Goal: Information Seeking & Learning: Learn about a topic

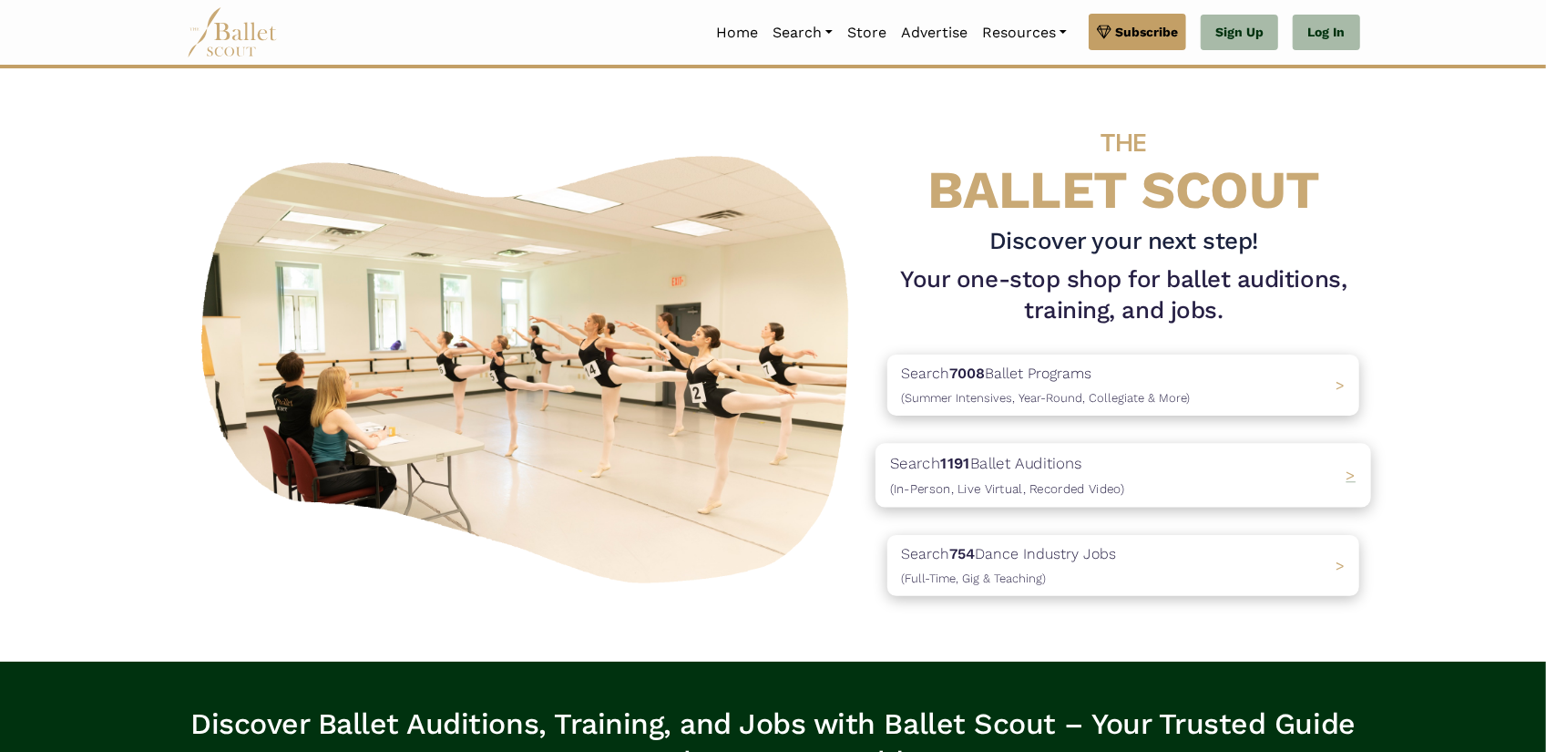
click at [990, 463] on p "Search 1191 Ballet Auditions (In-Person, Live Virtual, Recorded Video)" at bounding box center [1007, 475] width 234 height 49
click at [979, 551] on p "Search 754 Dance Industry Jobs (Full-Time, Gig & Teaching)" at bounding box center [1003, 565] width 226 height 49
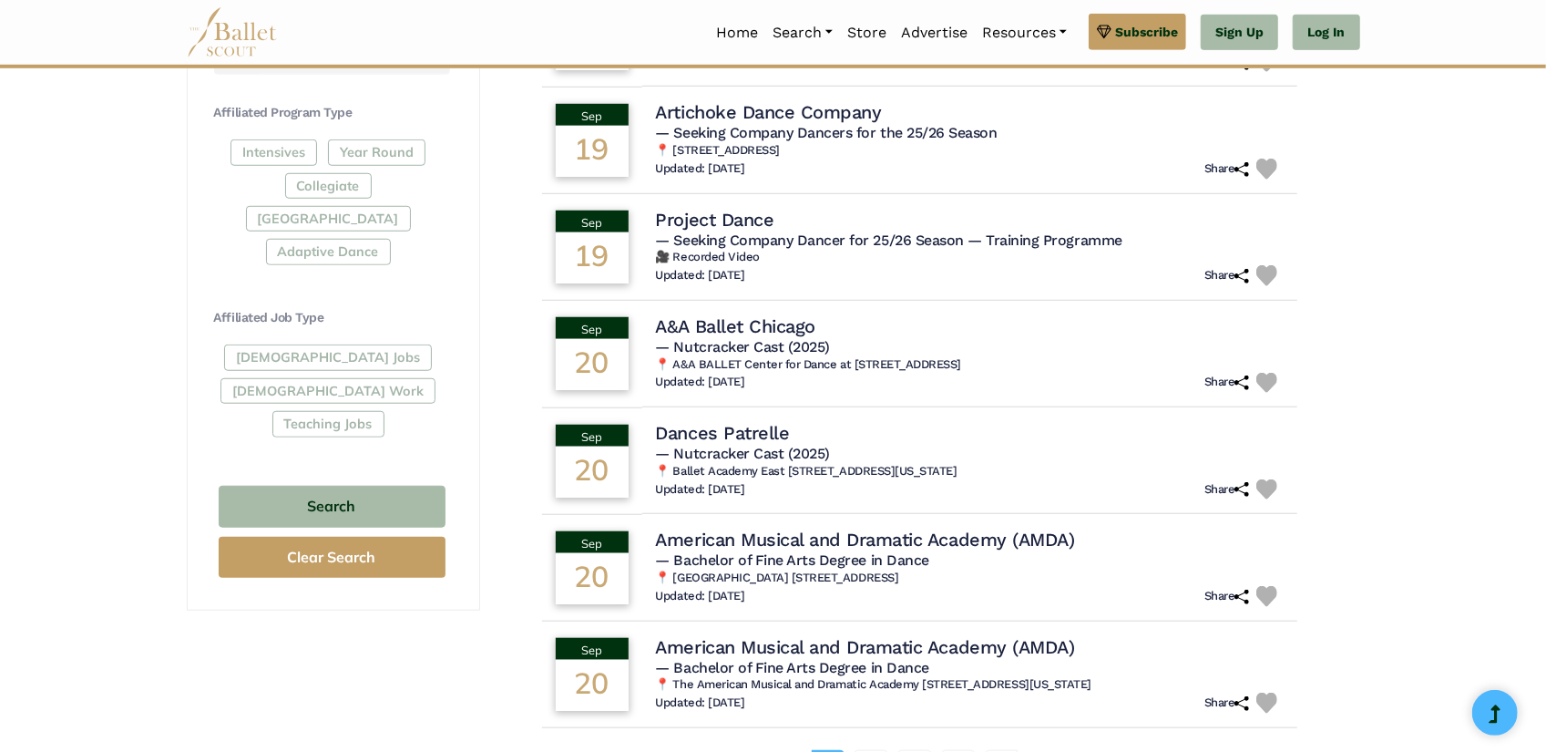
scroll to position [971, 0]
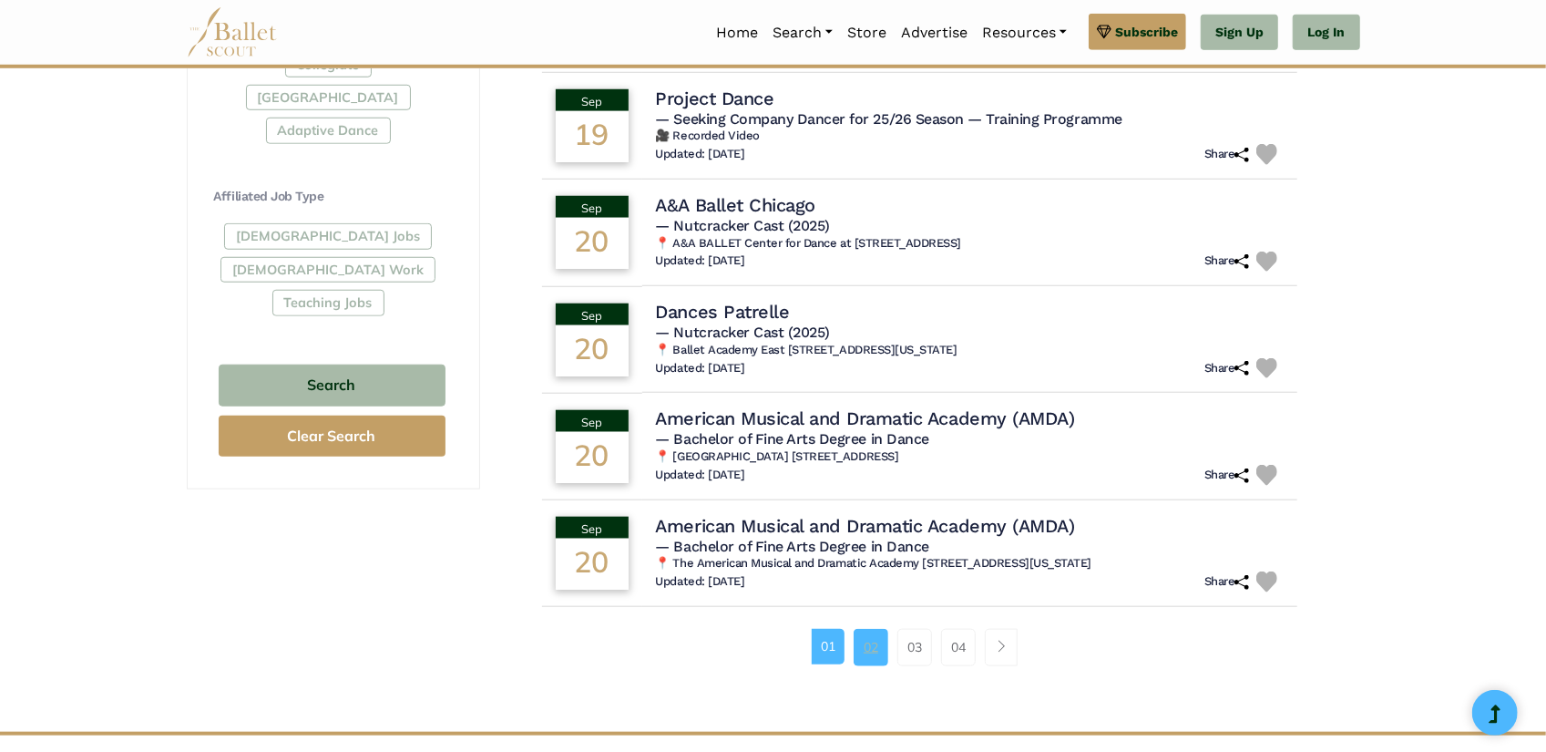
click at [877, 643] on link "02" at bounding box center [871, 647] width 35 height 36
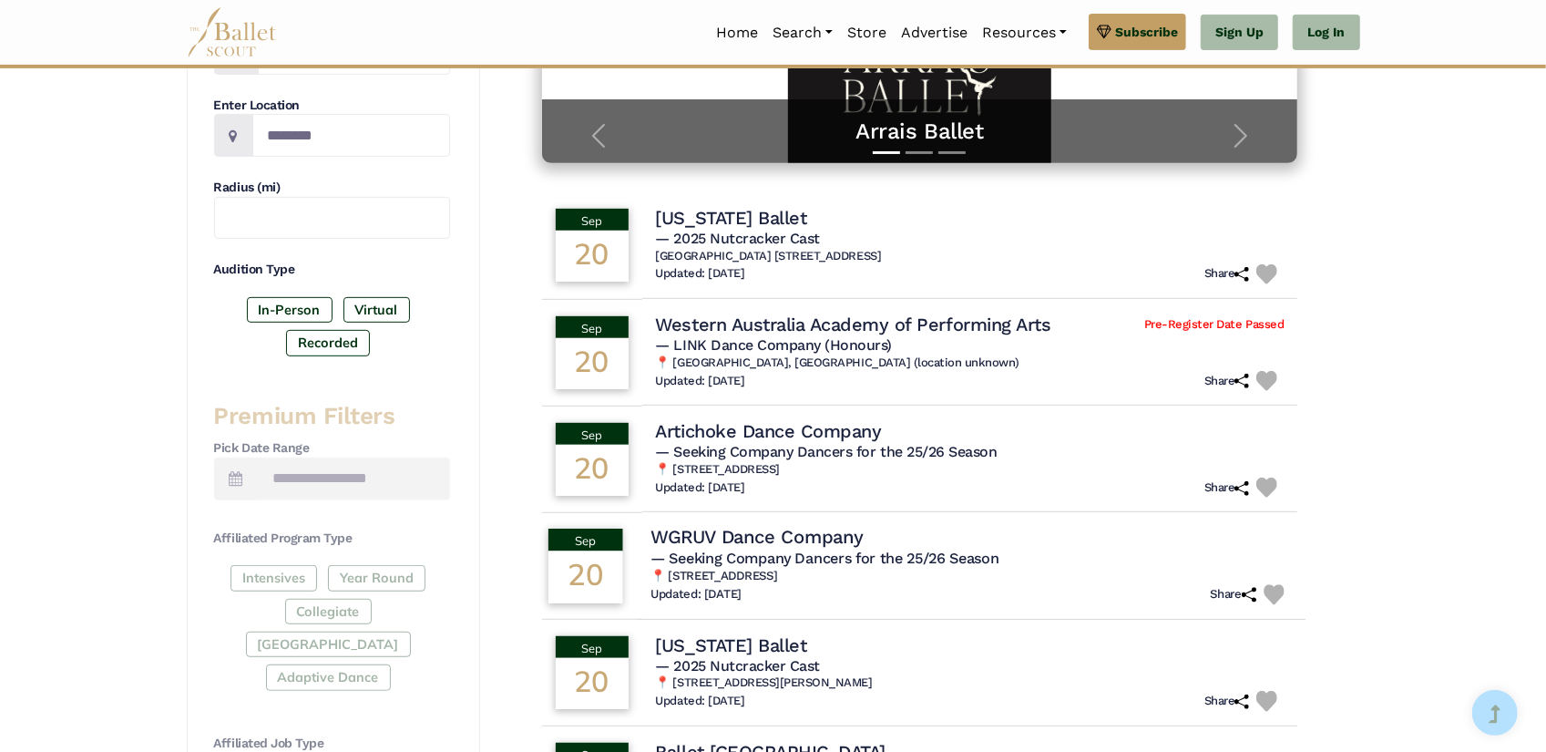
scroll to position [456, 0]
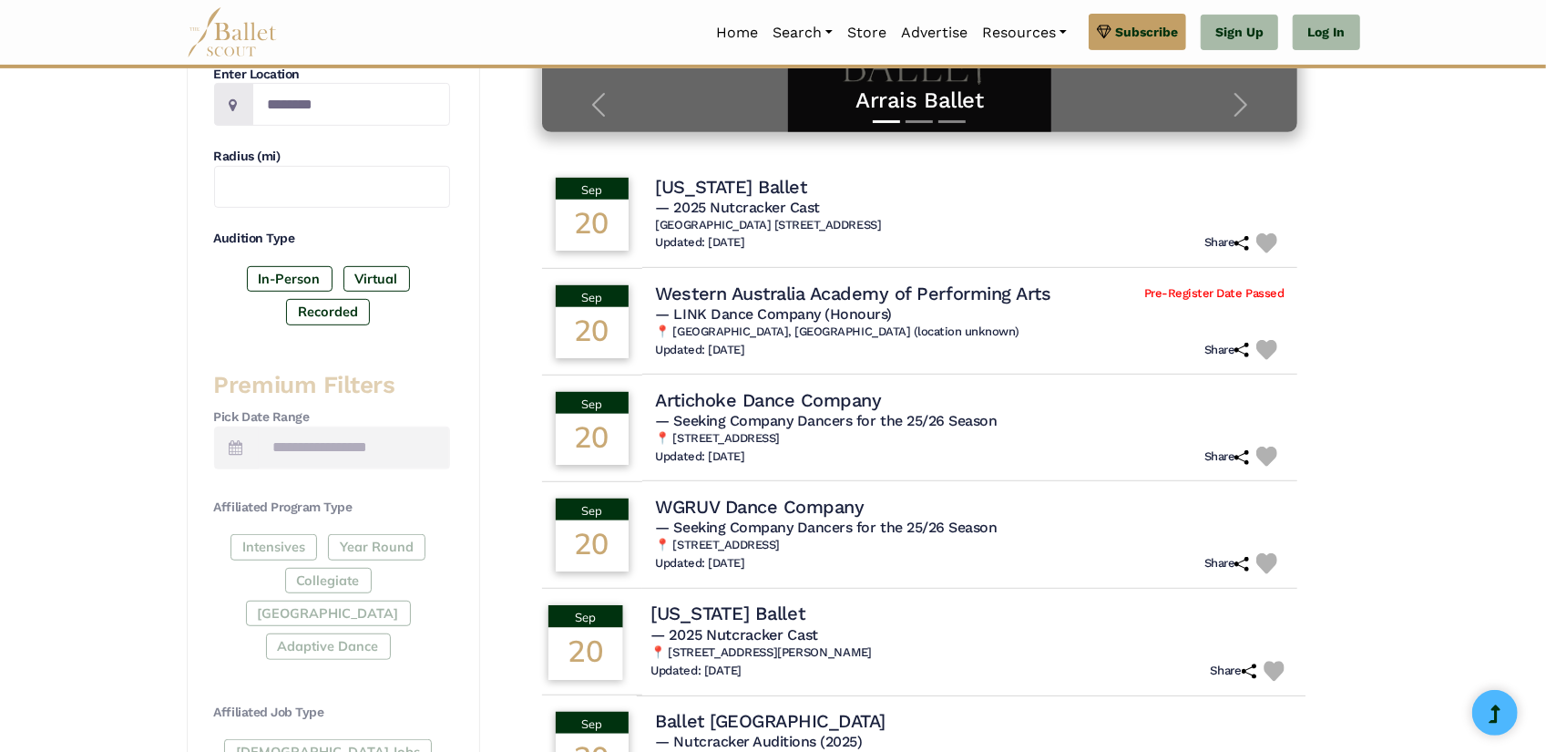
click at [765, 623] on h4 "[US_STATE] Ballet" at bounding box center [728, 613] width 154 height 25
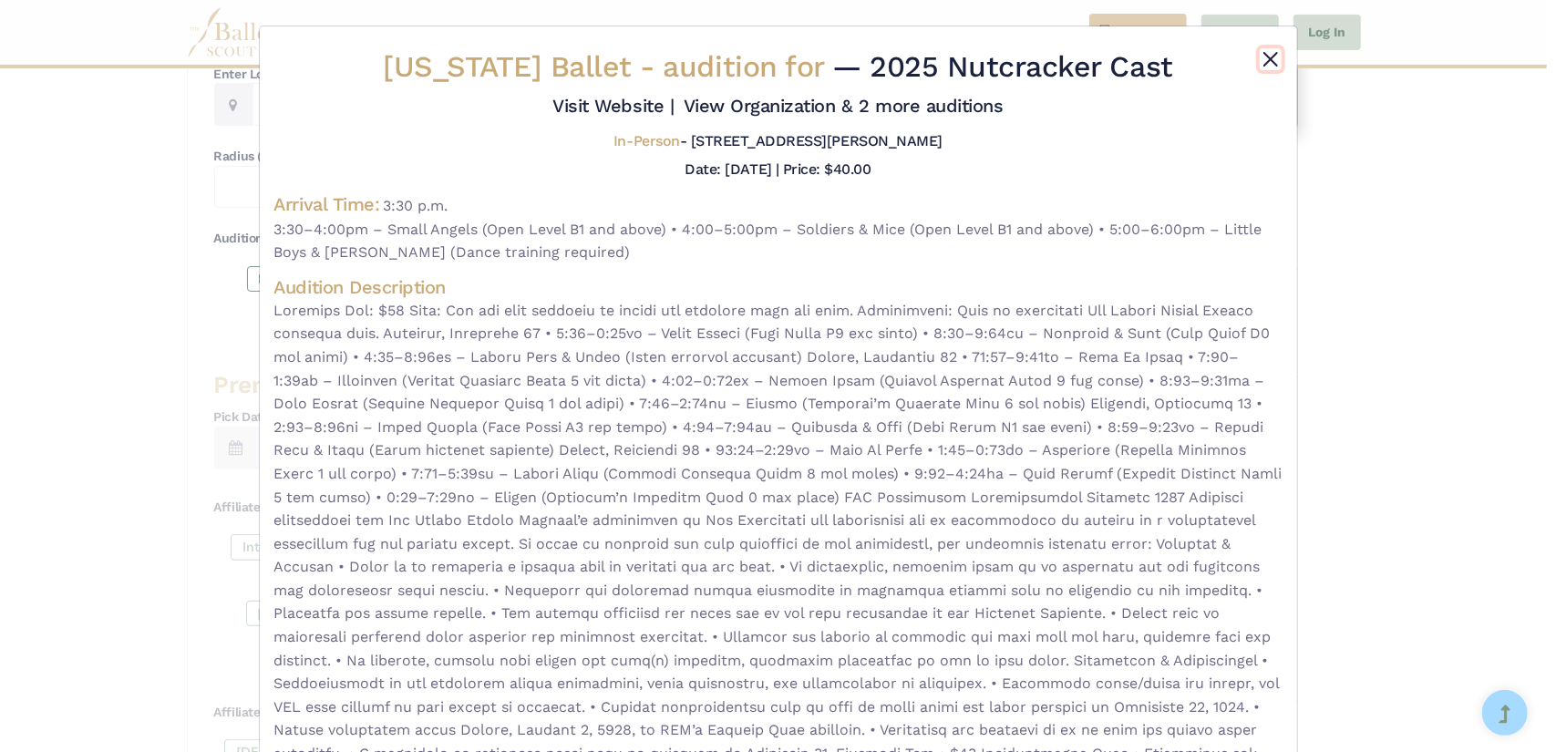
drag, startPoint x: 1256, startPoint y: 61, endPoint x: 1205, endPoint y: 74, distance: 52.6
click at [1259, 61] on button "Close" at bounding box center [1270, 59] width 22 height 22
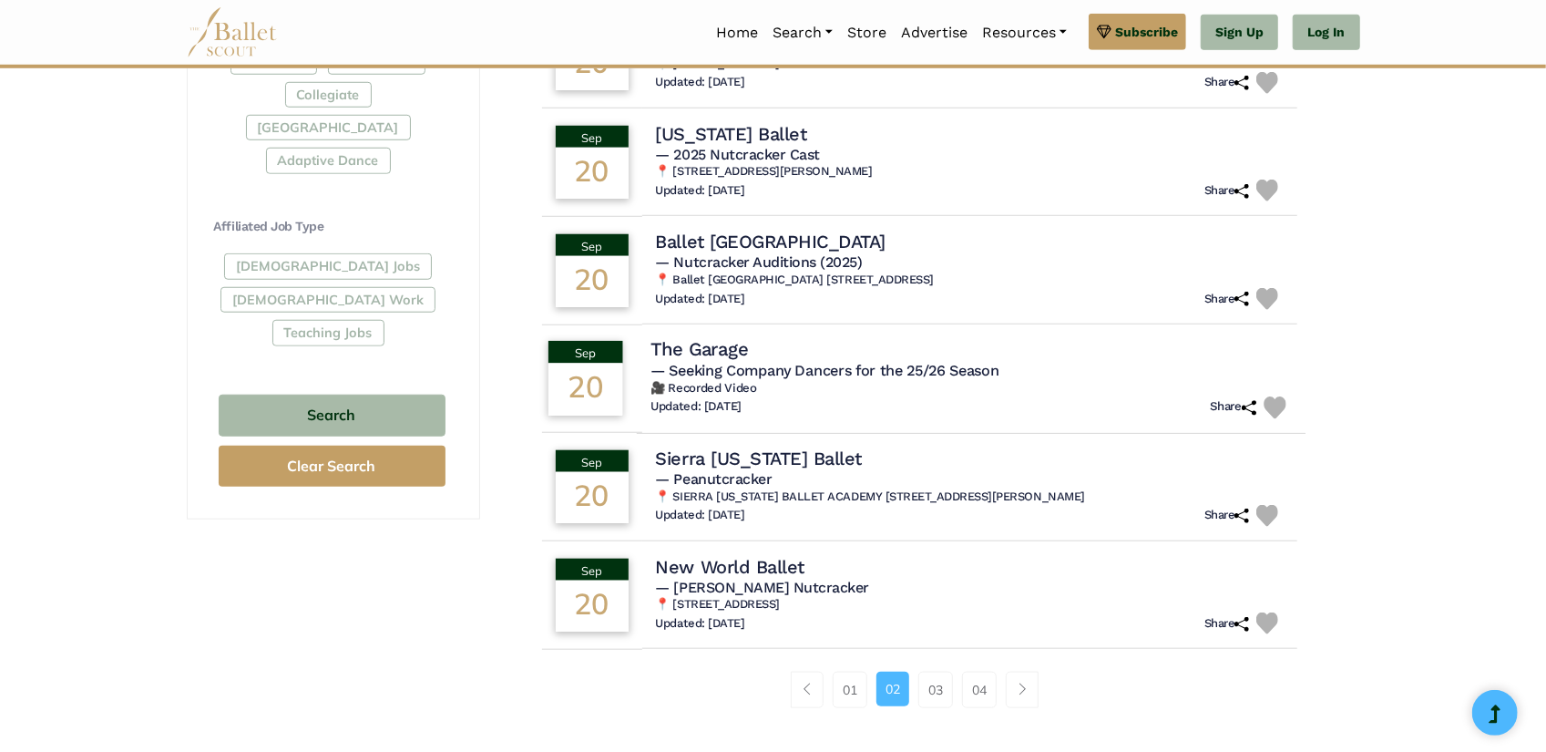
scroll to position [1032, 0]
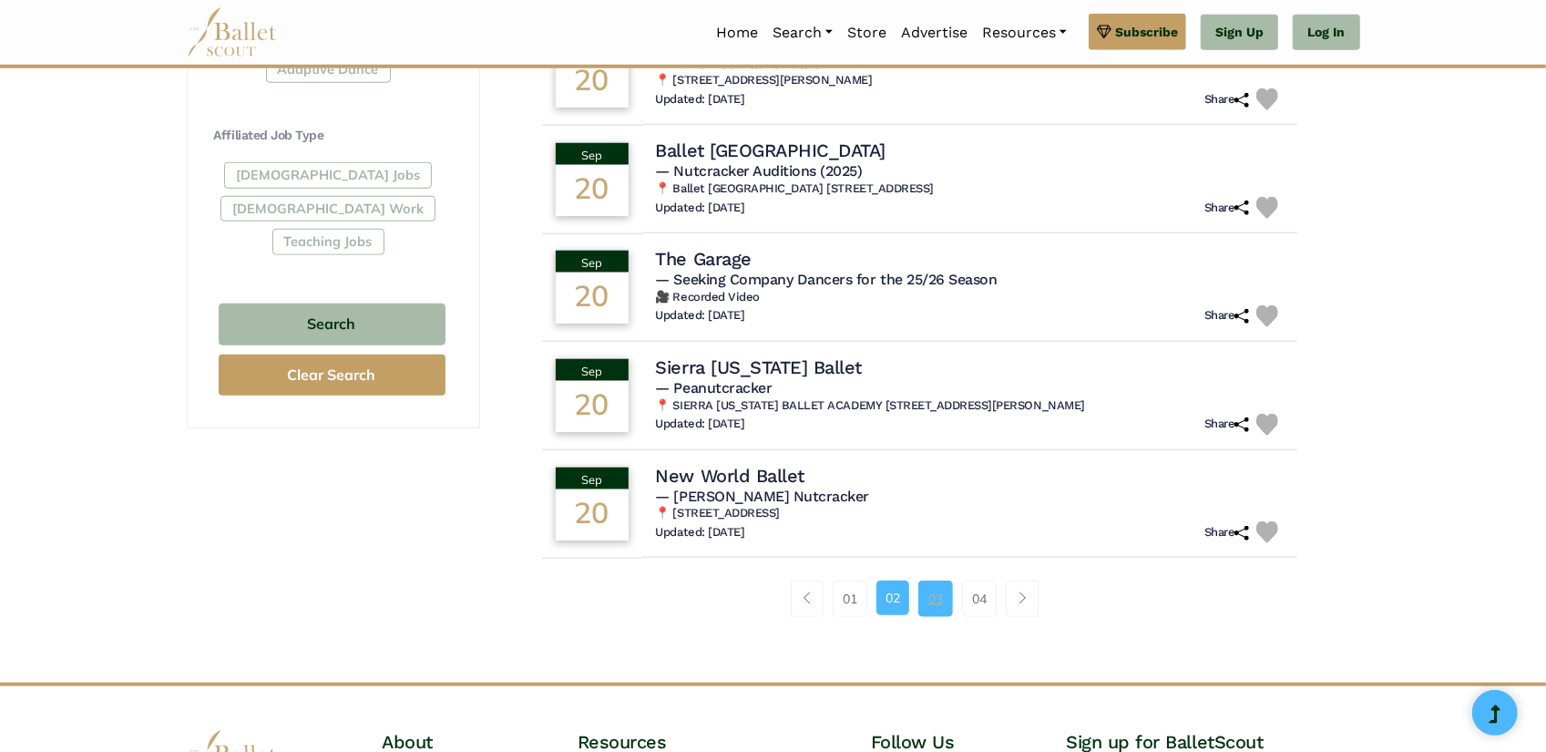
click at [930, 608] on link "03" at bounding box center [936, 598] width 35 height 36
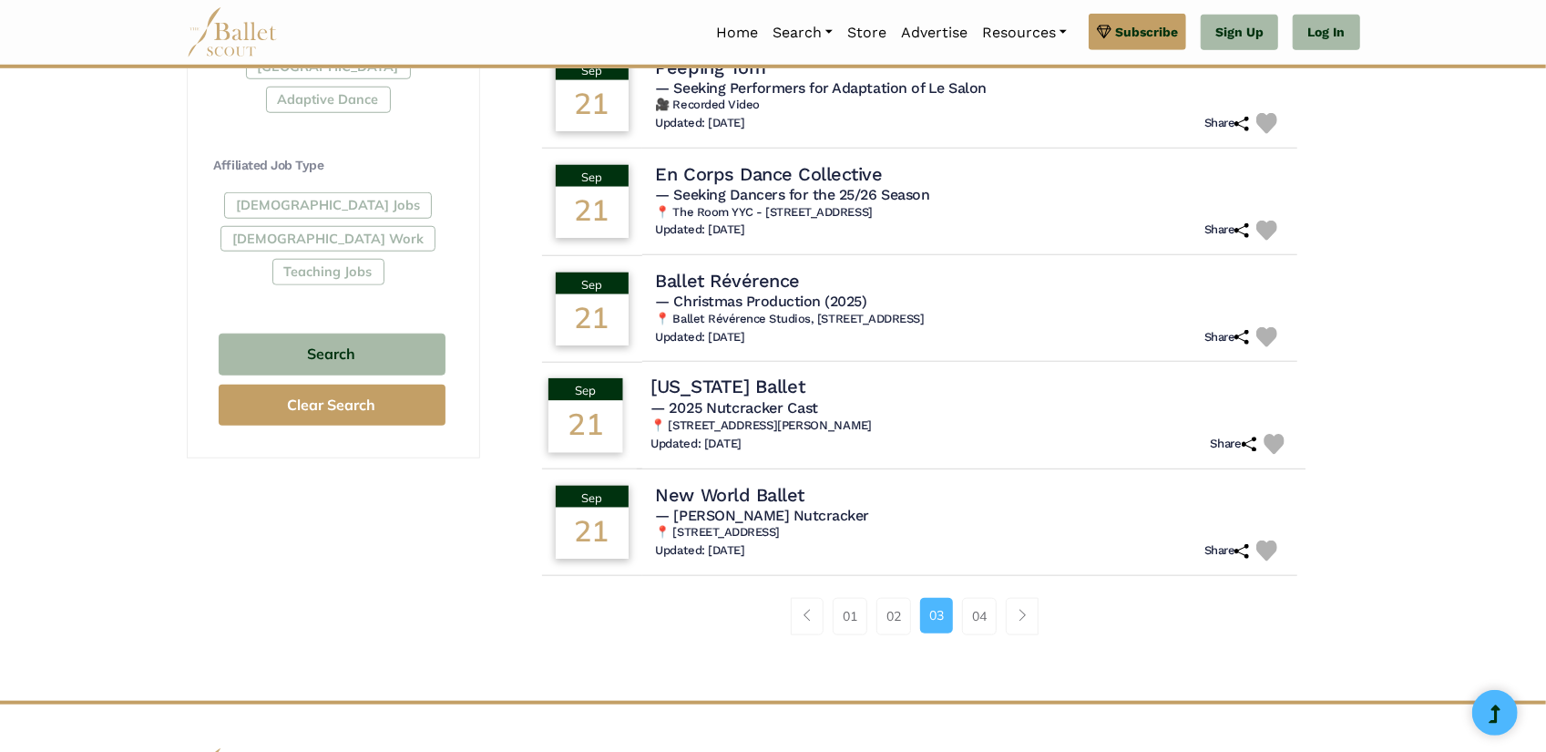
scroll to position [1063, 0]
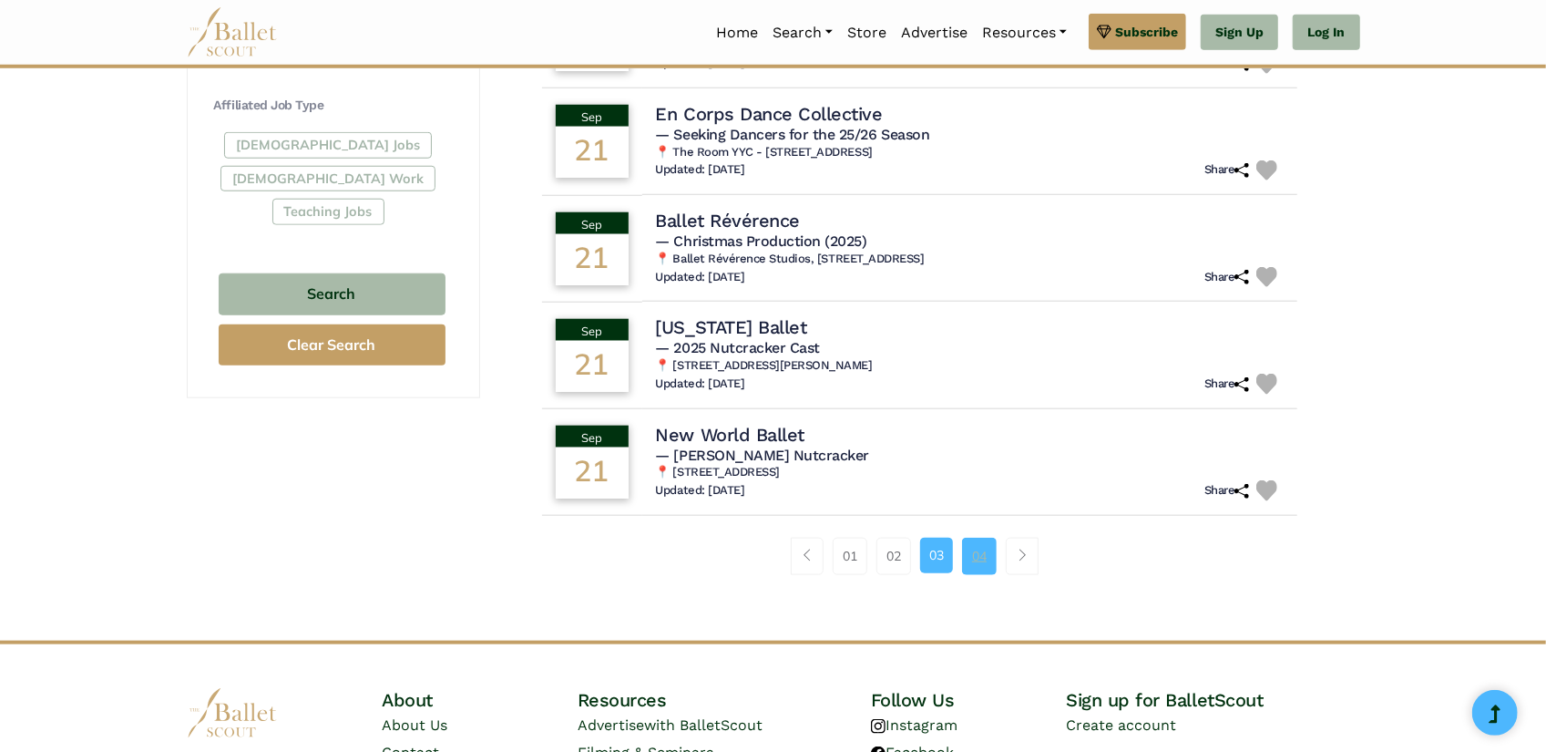
click at [982, 564] on link "04" at bounding box center [979, 556] width 35 height 36
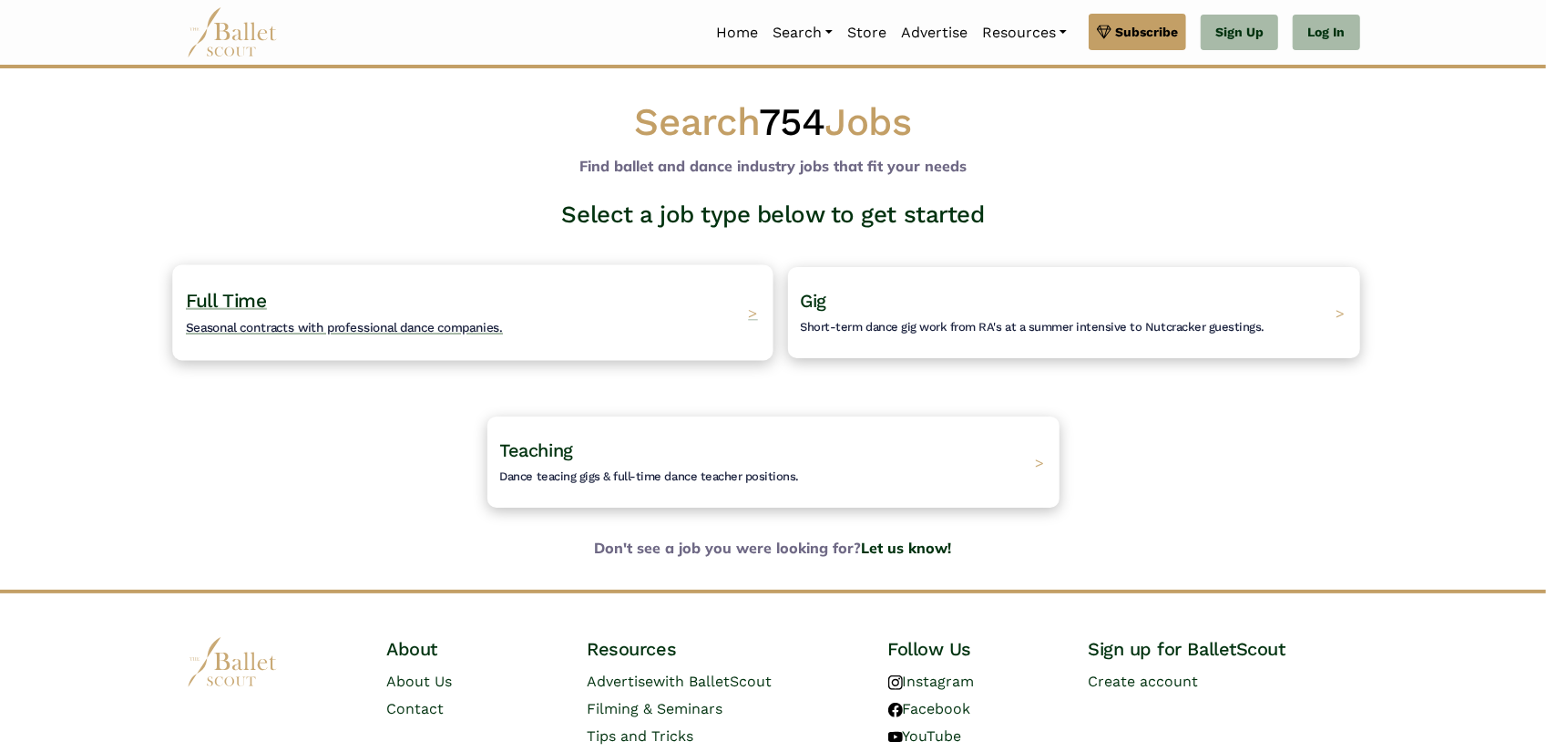
click at [403, 327] on span "Seasonal contracts with professional dance companies." at bounding box center [344, 327] width 317 height 15
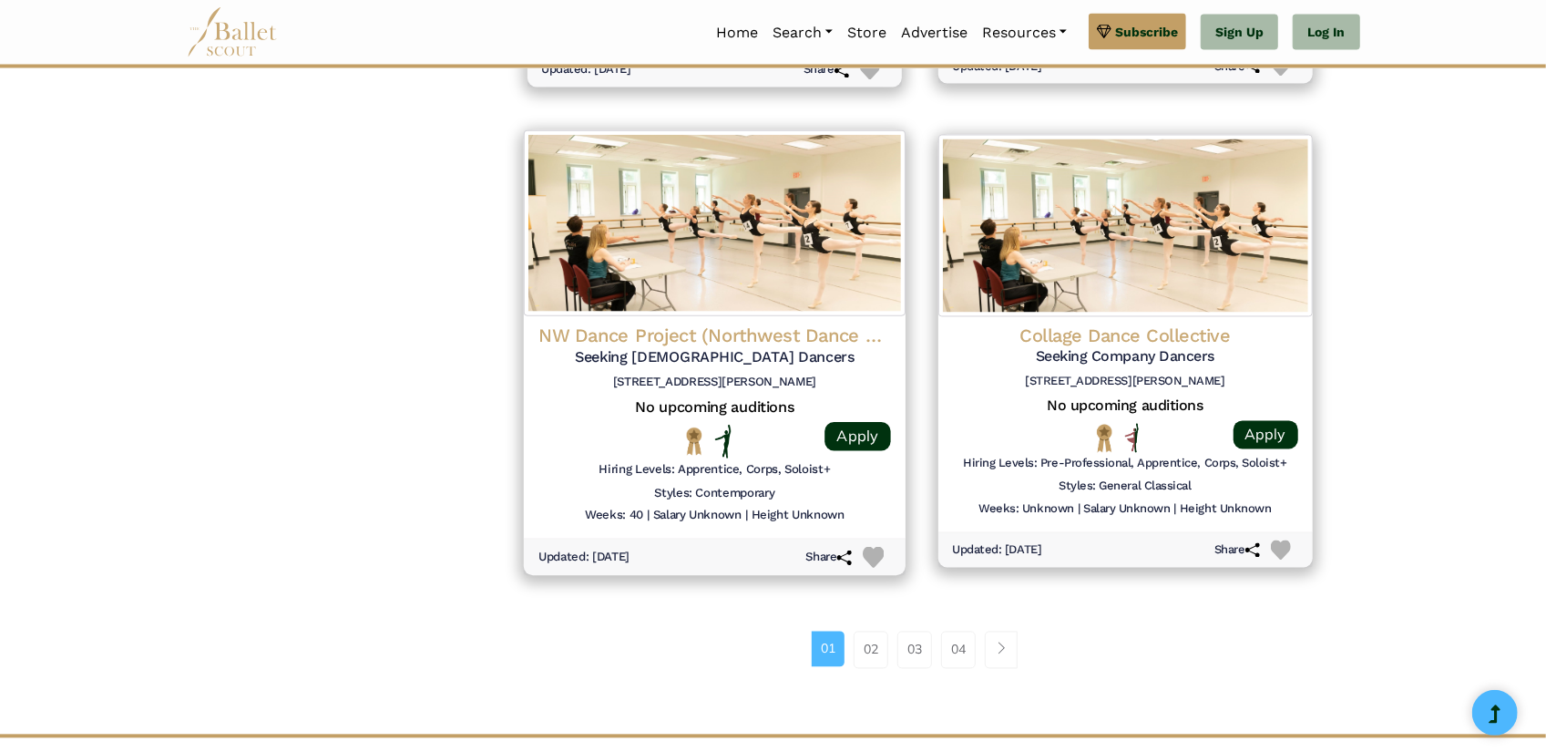
scroll to position [2308, 0]
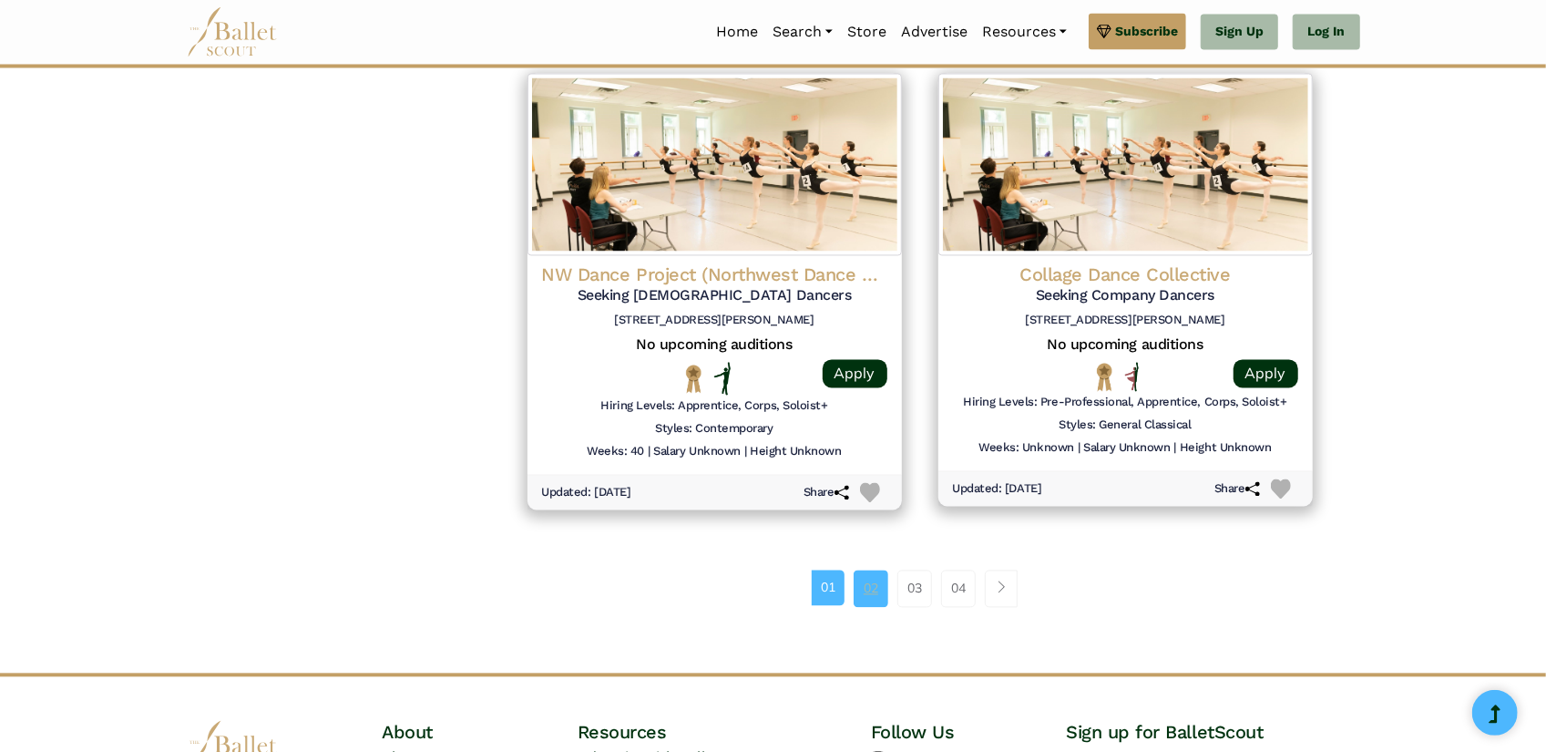
click at [862, 591] on link "02" at bounding box center [871, 588] width 35 height 36
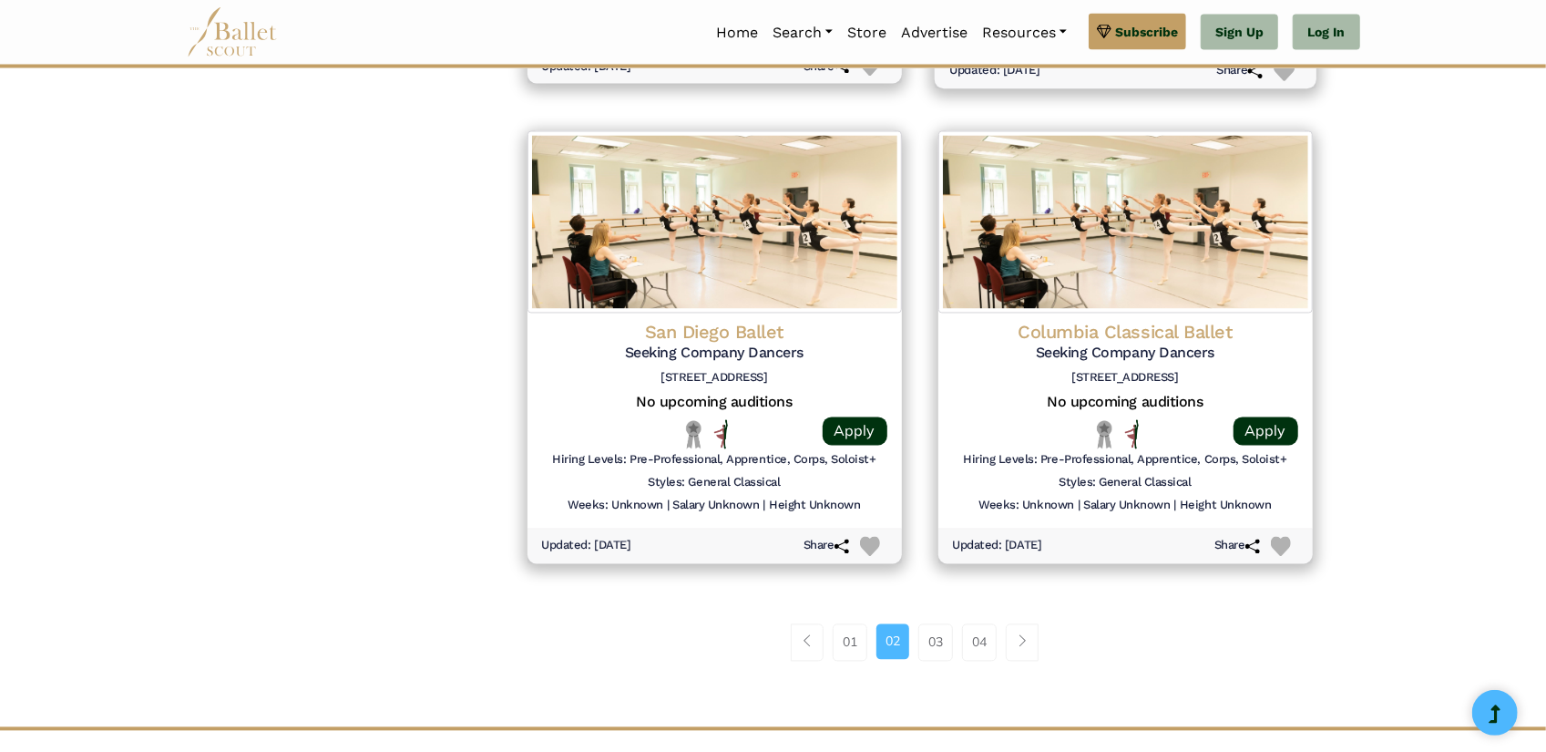
scroll to position [2278, 0]
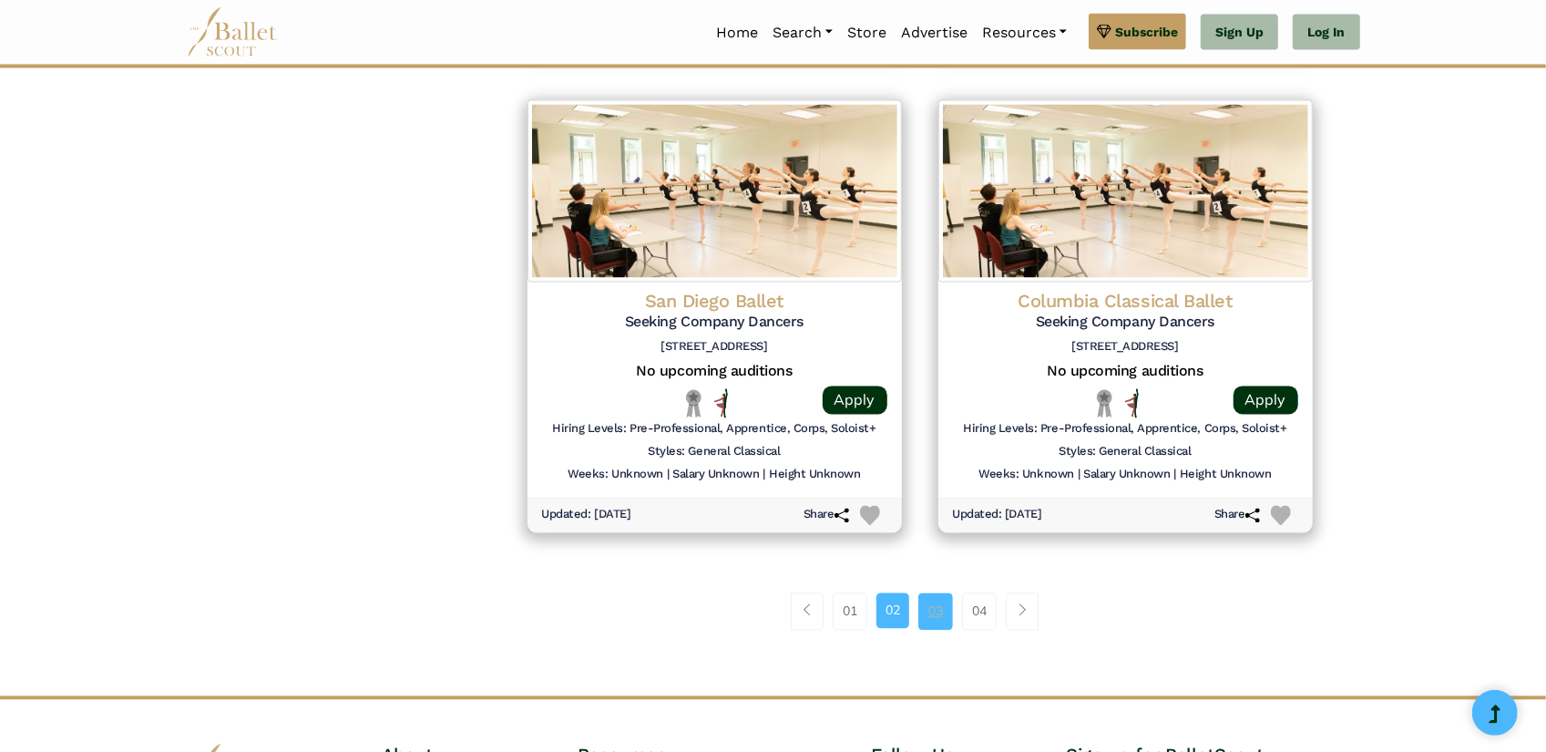
click at [935, 604] on link "03" at bounding box center [936, 611] width 35 height 36
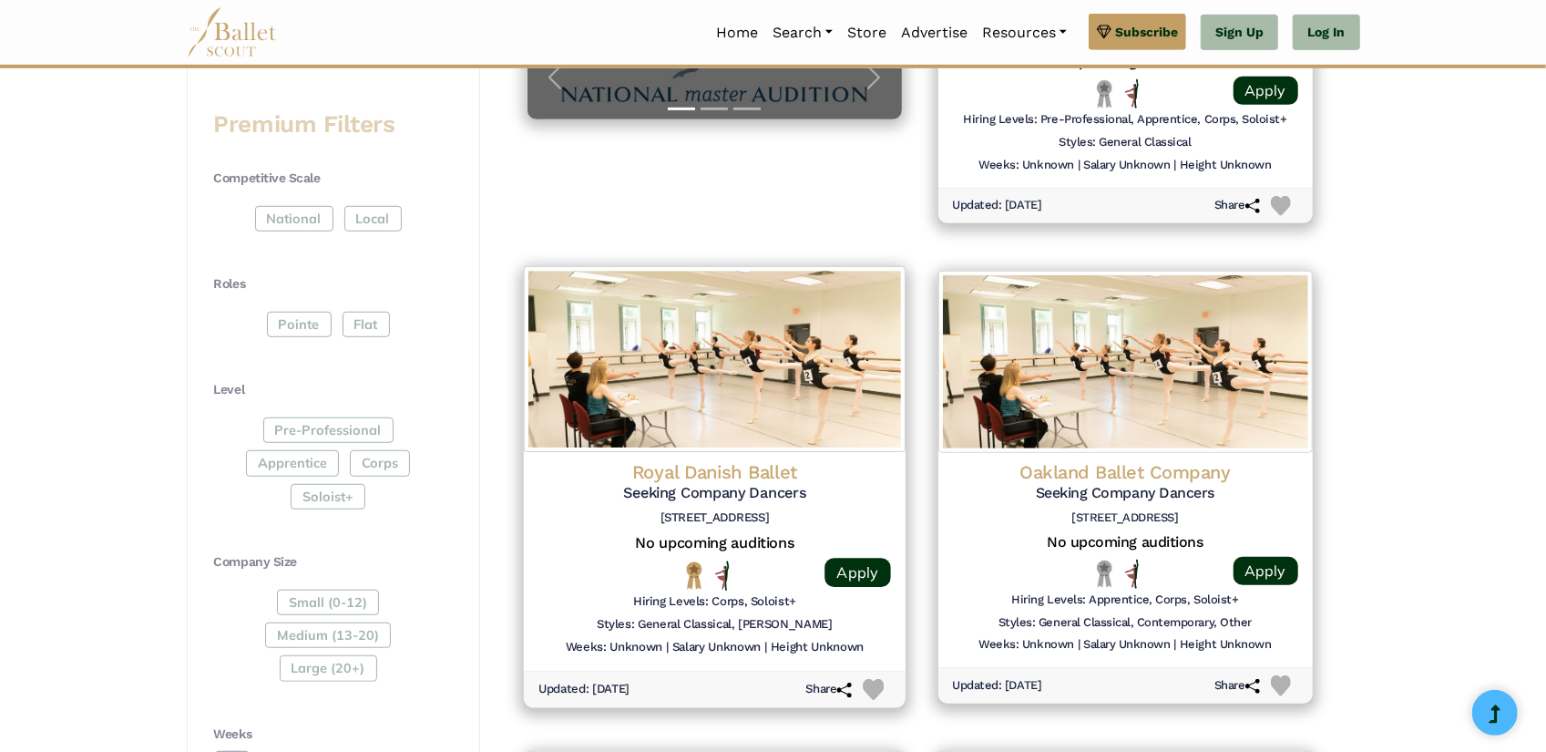
scroll to position [880, 0]
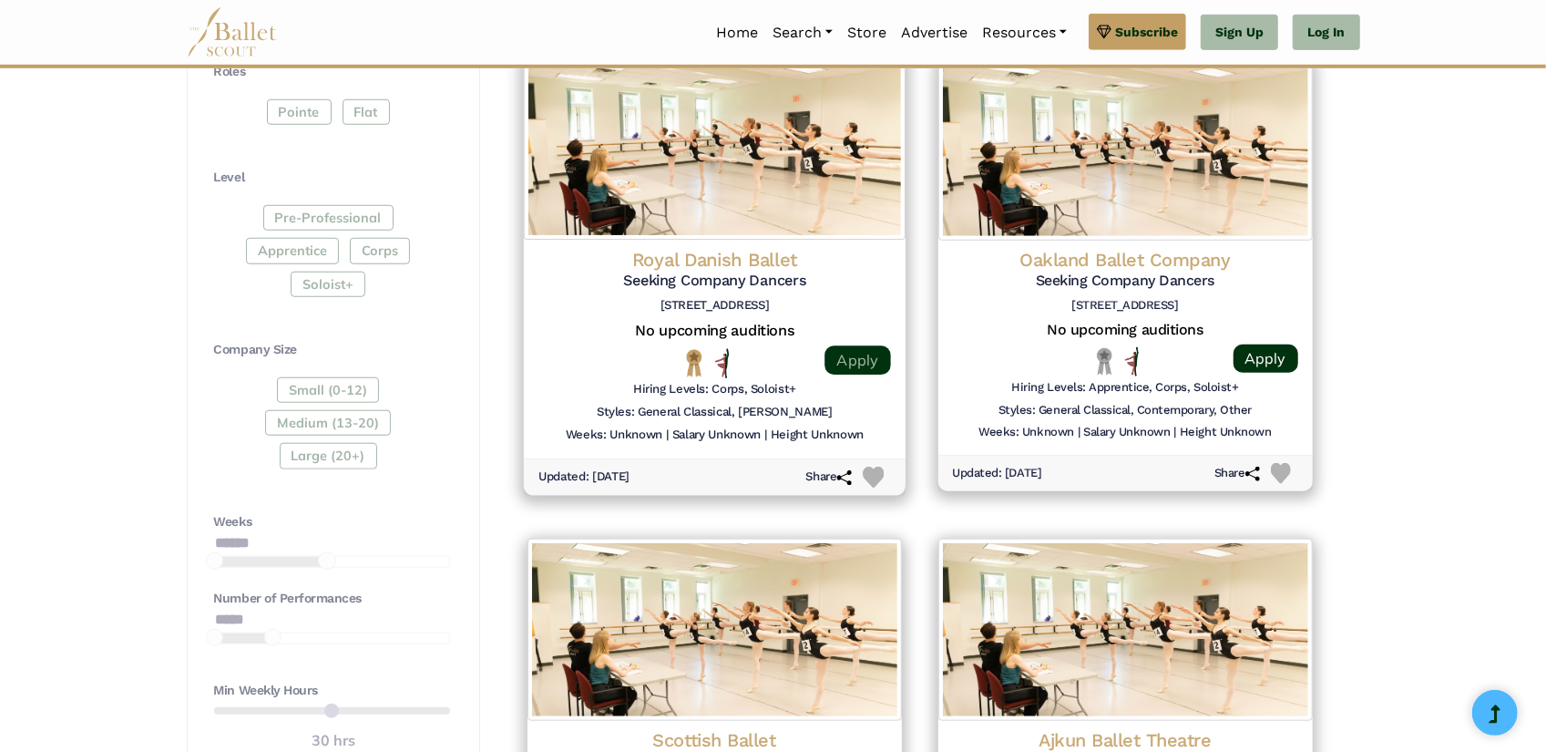
click at [853, 351] on link "Apply" at bounding box center [858, 359] width 66 height 29
